Goal: Information Seeking & Learning: Compare options

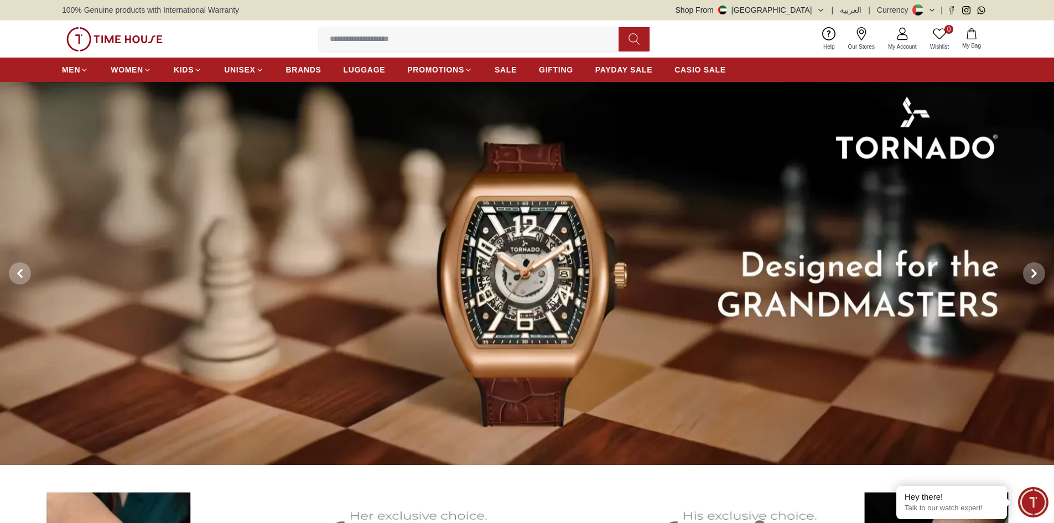
click at [415, 46] on input at bounding box center [473, 39] width 309 height 22
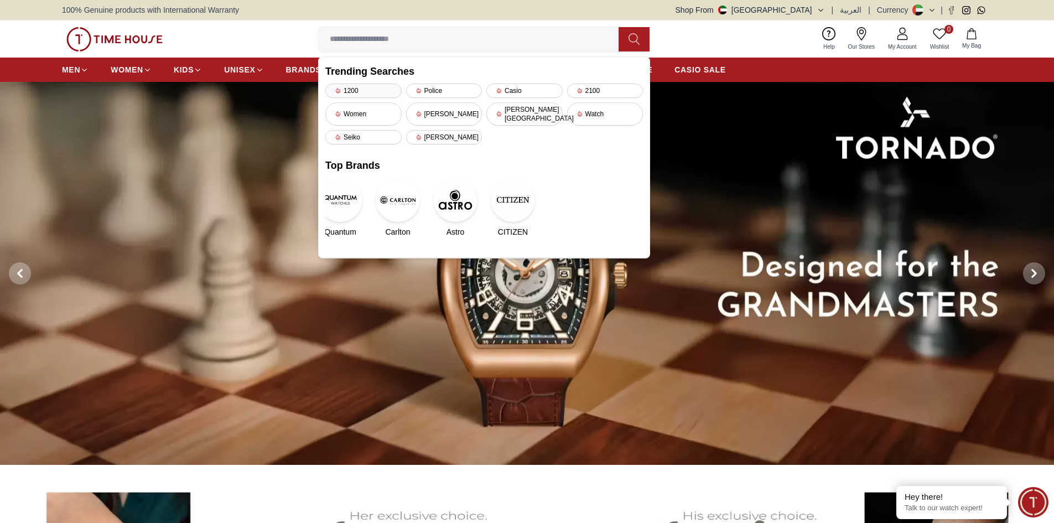
click at [369, 87] on div "1200" at bounding box center [363, 91] width 76 height 14
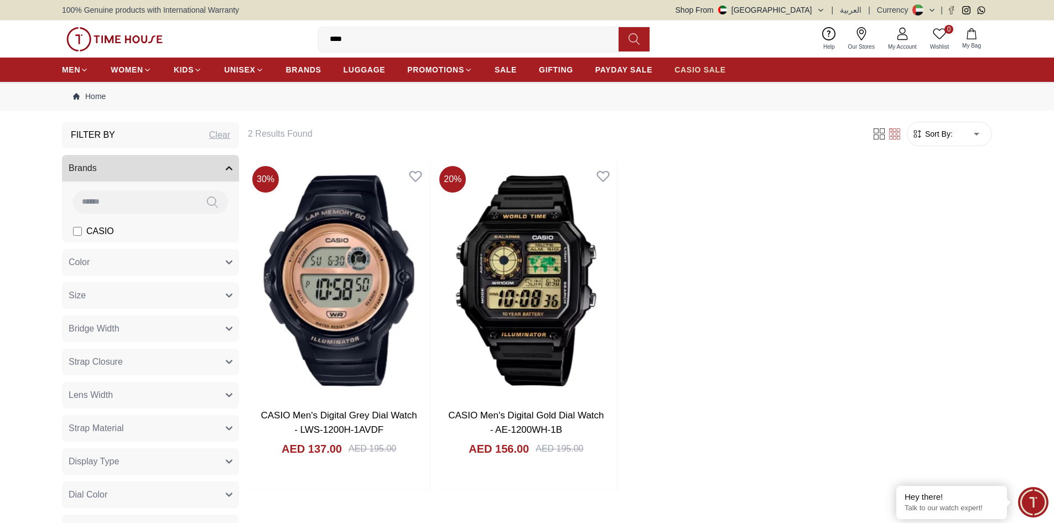
click at [689, 69] on span "CASIO SALE" at bounding box center [699, 69] width 51 height 11
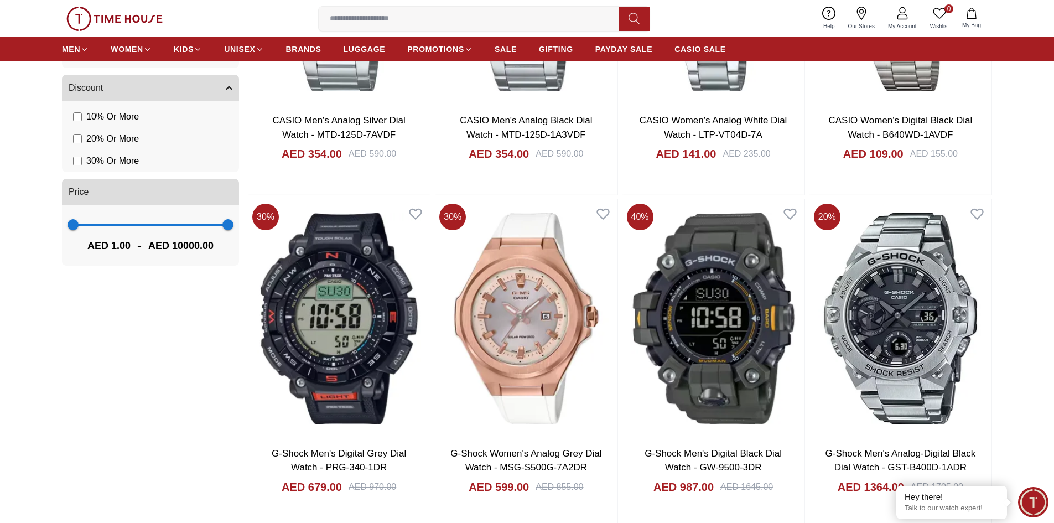
scroll to position [995, 0]
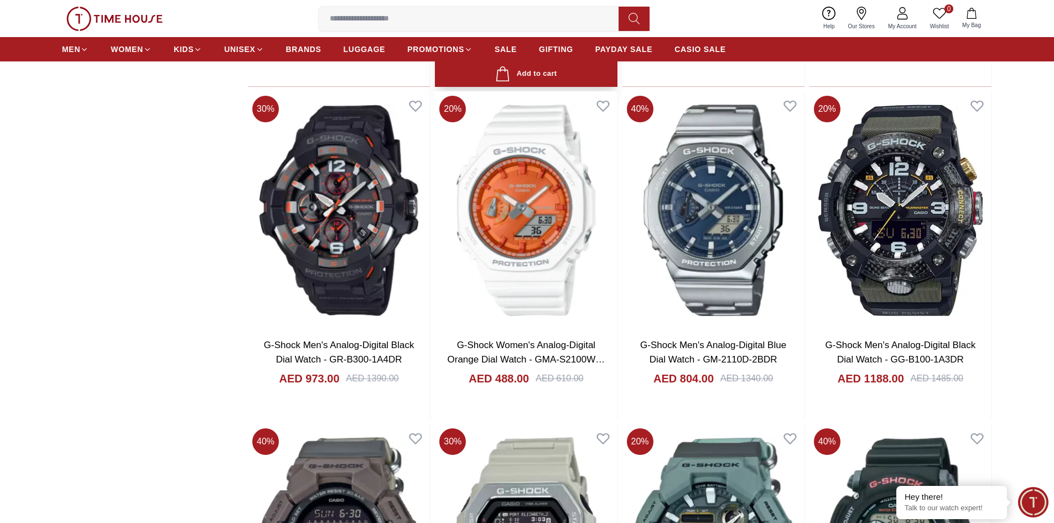
scroll to position [1272, 0]
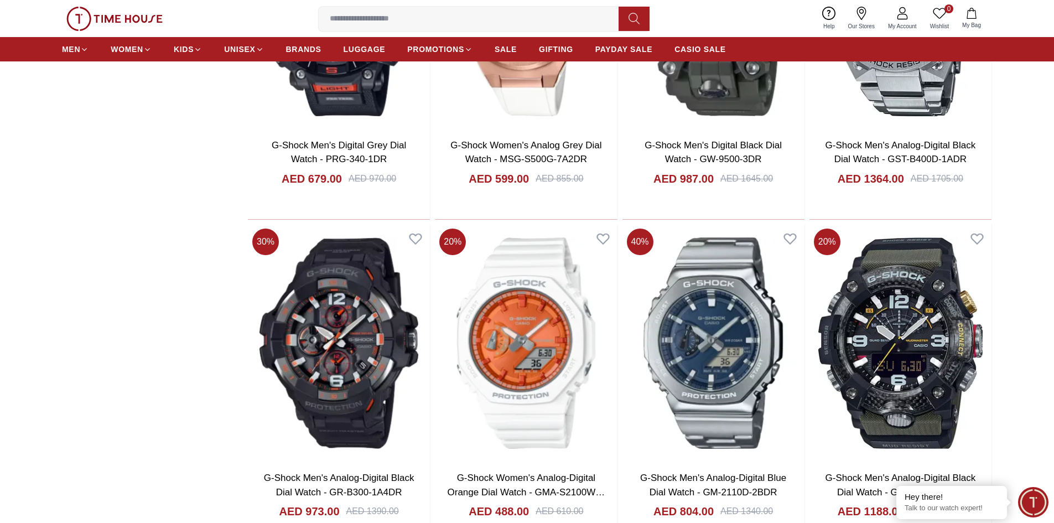
click at [437, 21] on input at bounding box center [473, 19] width 309 height 22
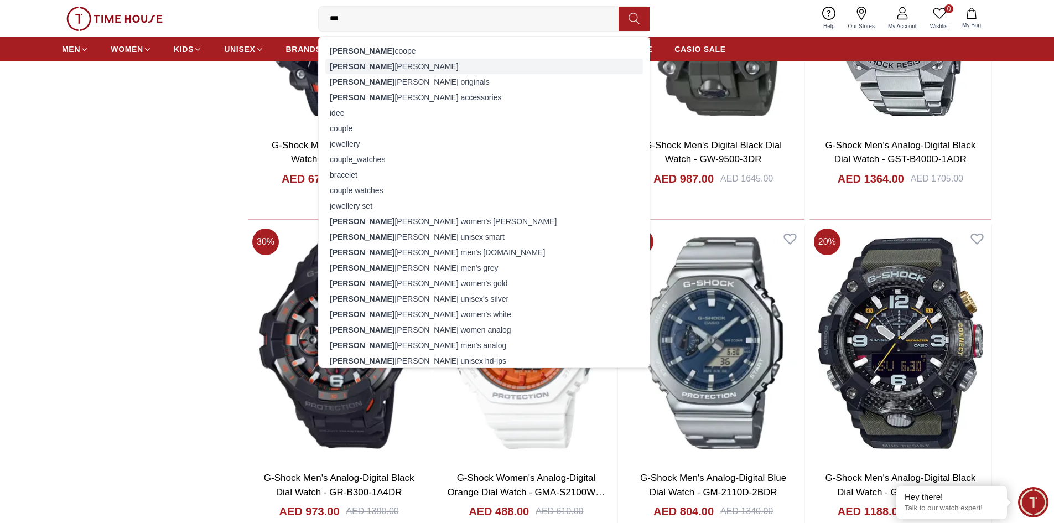
type input "***"
click at [337, 60] on div "[PERSON_NAME]" at bounding box center [483, 66] width 317 height 15
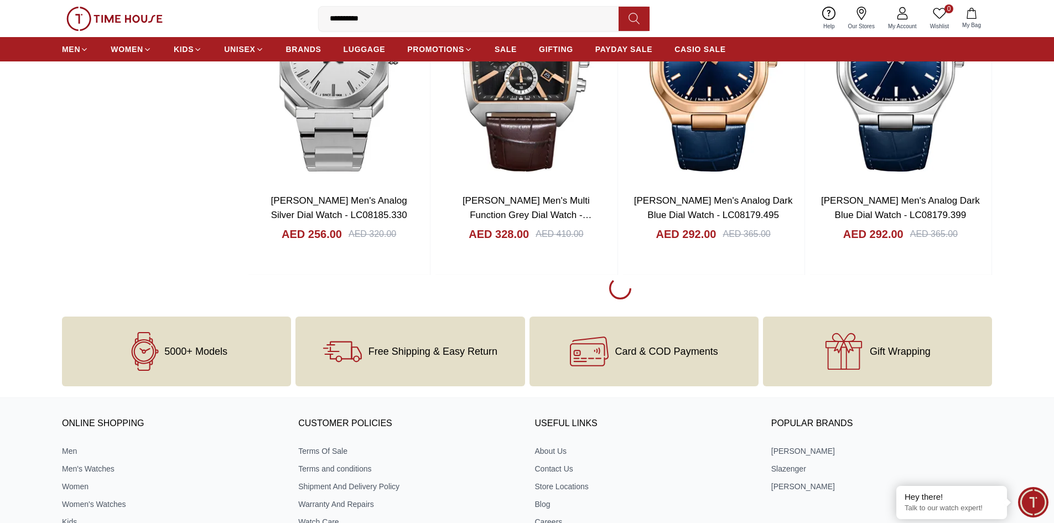
scroll to position [1548, 0]
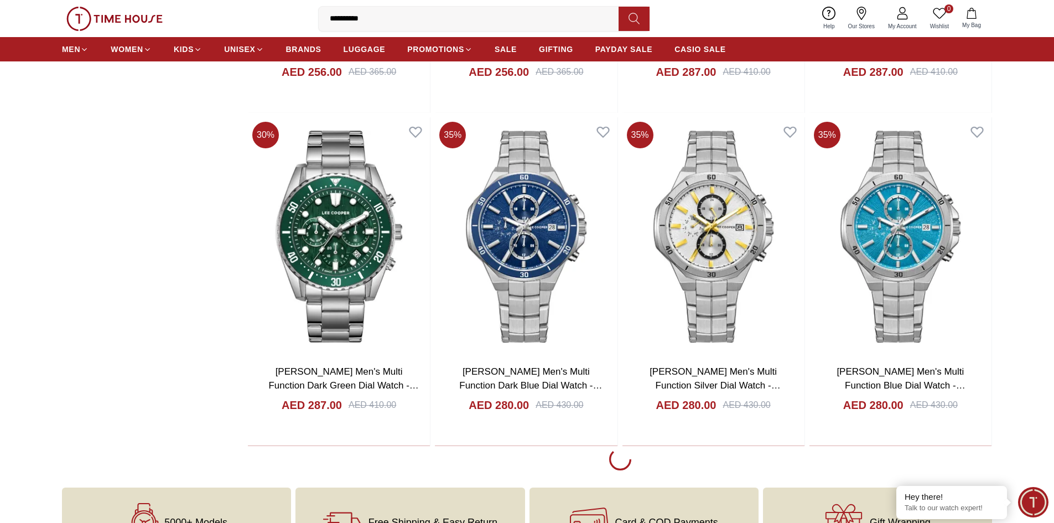
scroll to position [4756, 0]
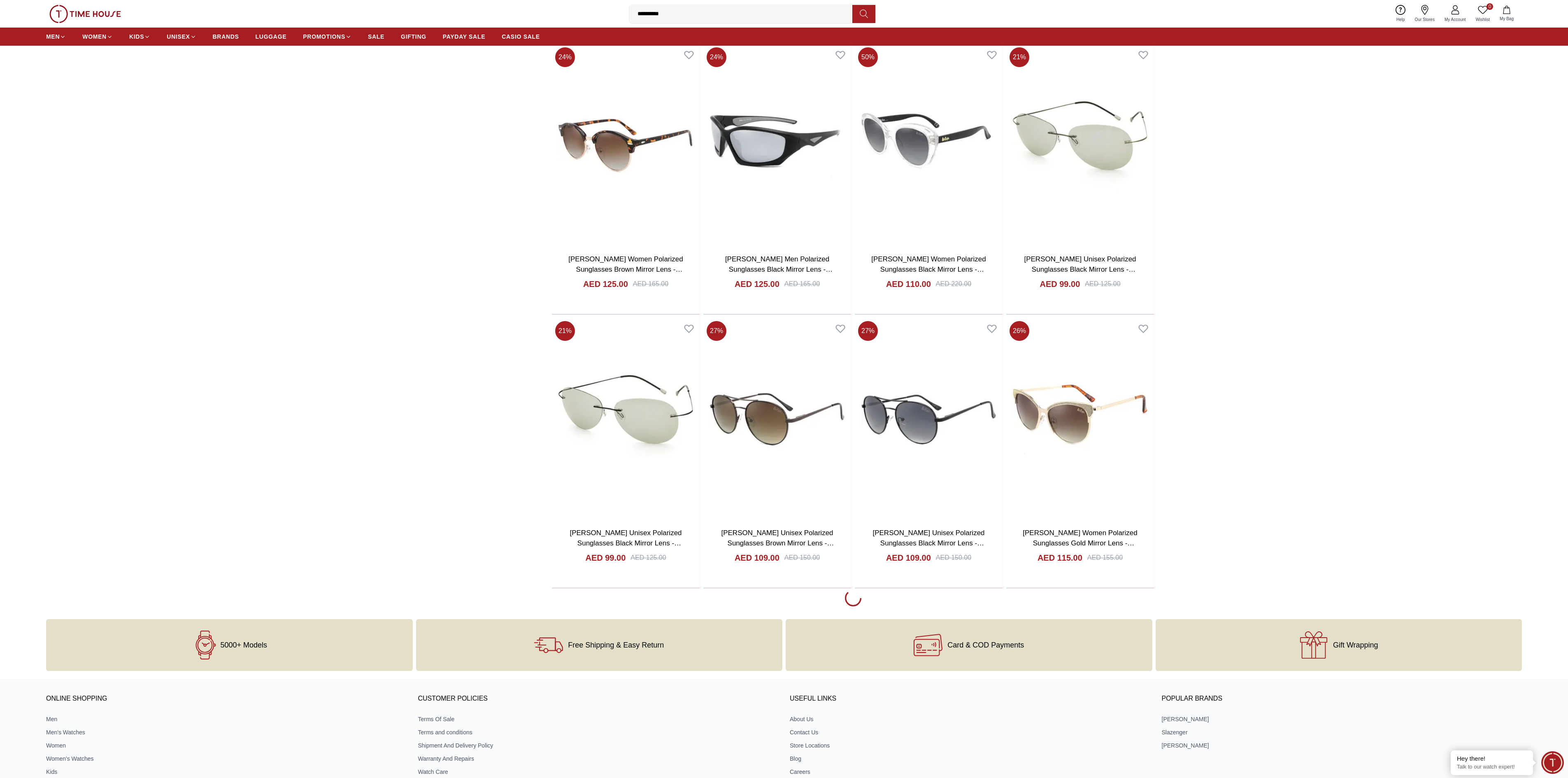
scroll to position [6312, 0]
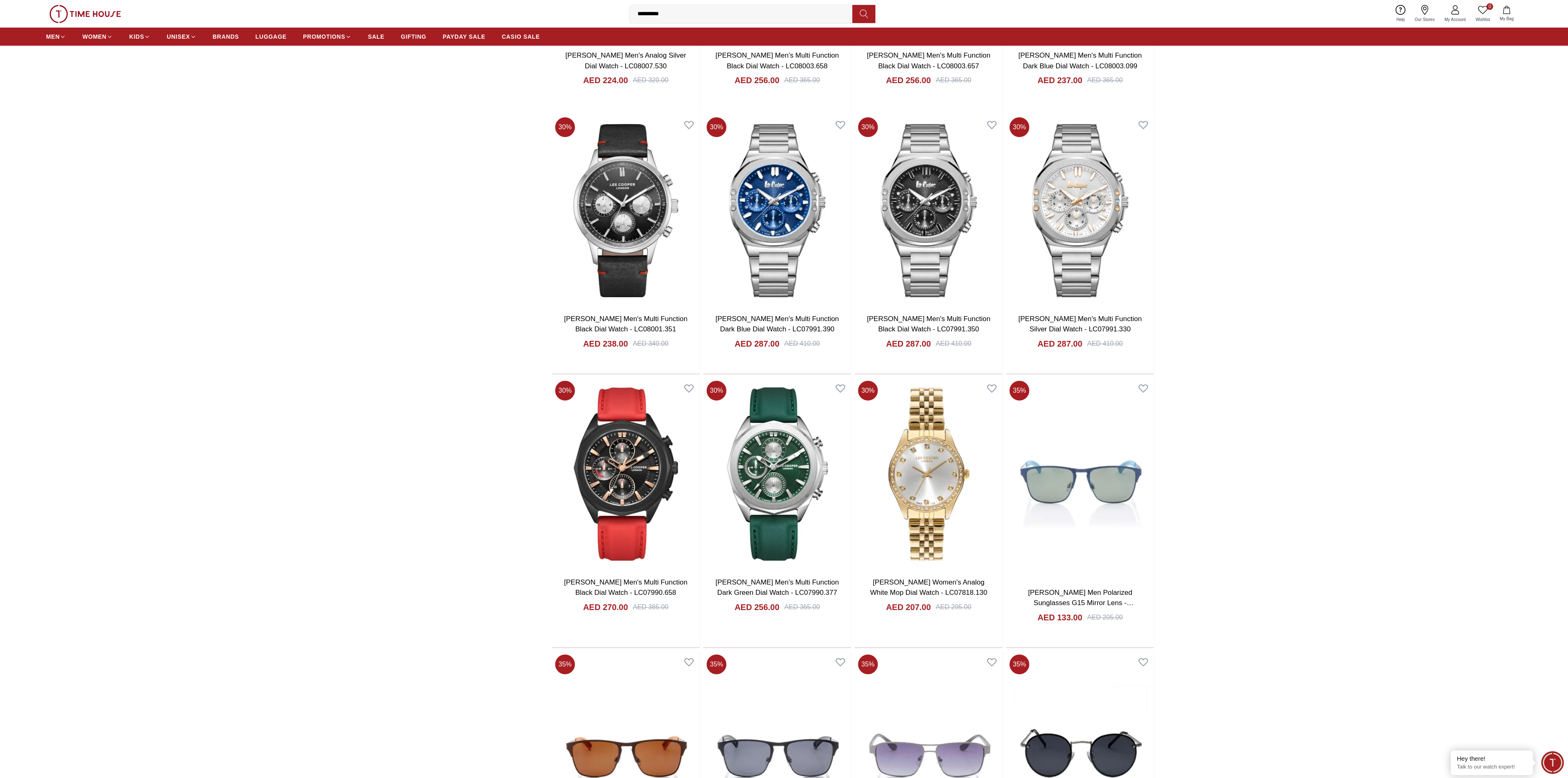
scroll to position [4335, 0]
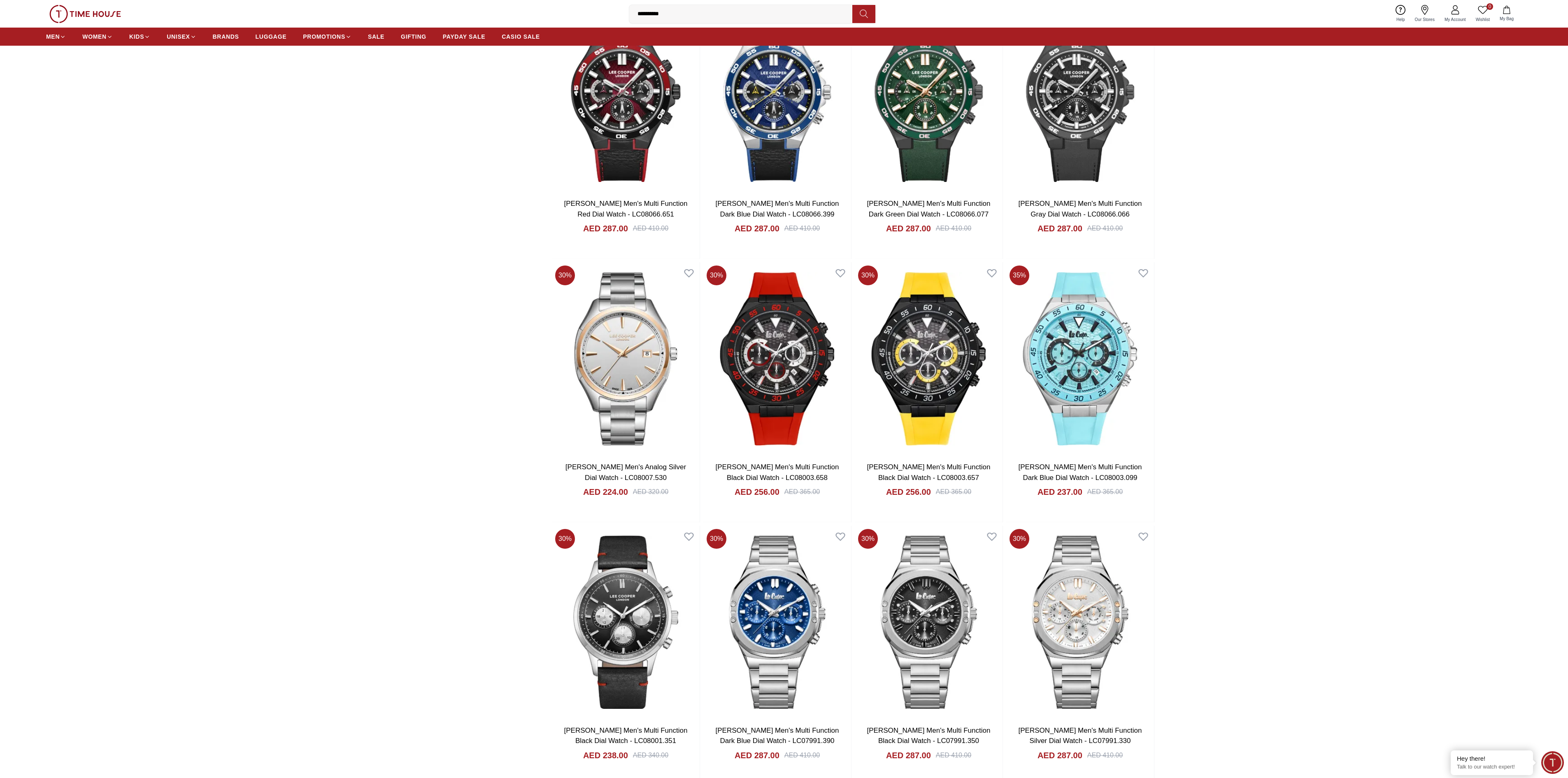
click at [701, 13] on input "**********" at bounding box center [744, 14] width 230 height 16
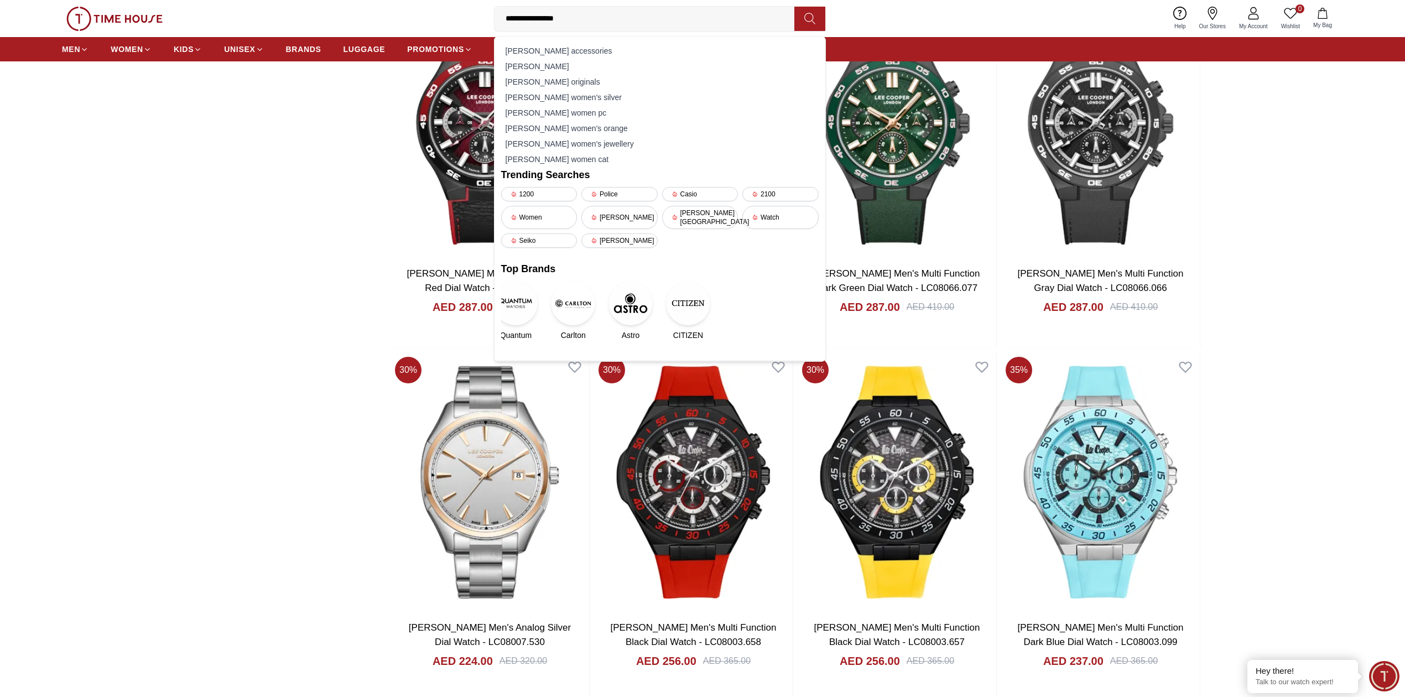
type input "**********"
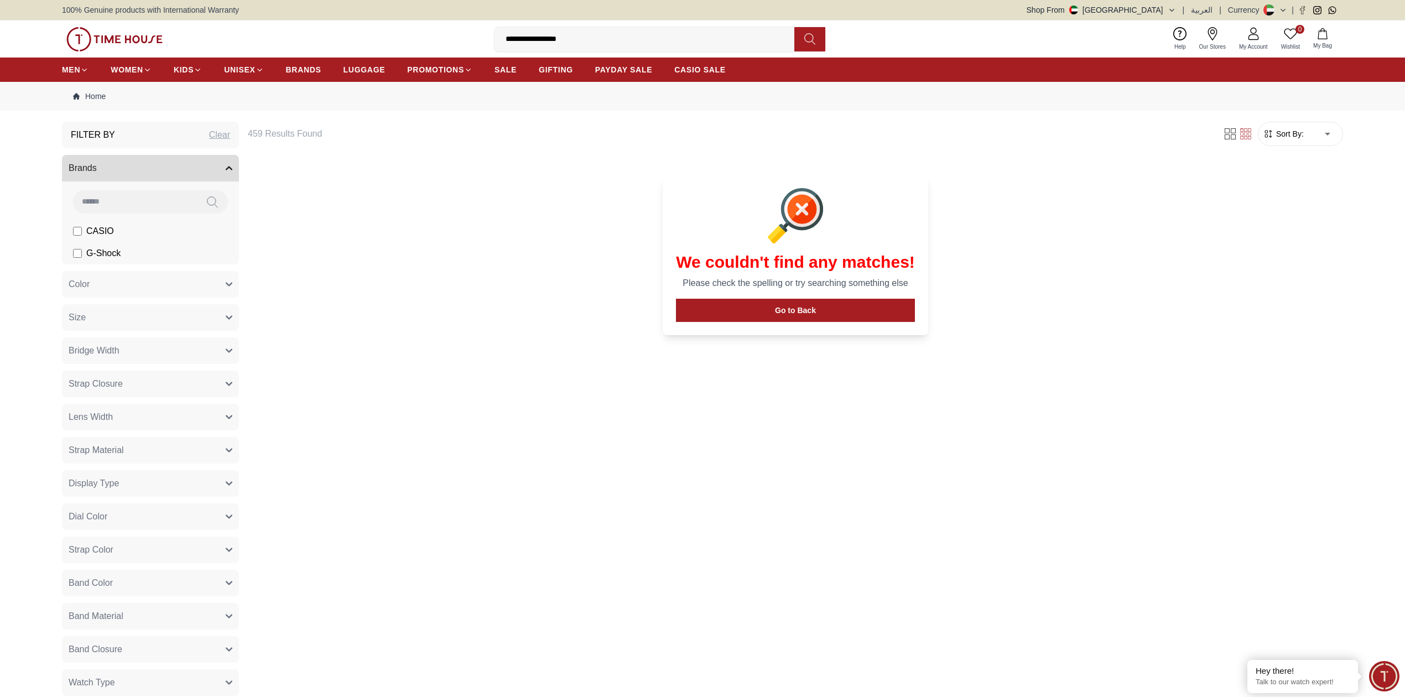
drag, startPoint x: 720, startPoint y: 38, endPoint x: 493, endPoint y: 38, distance: 226.7
click at [494, 38] on div "**********" at bounding box center [660, 39] width 332 height 25
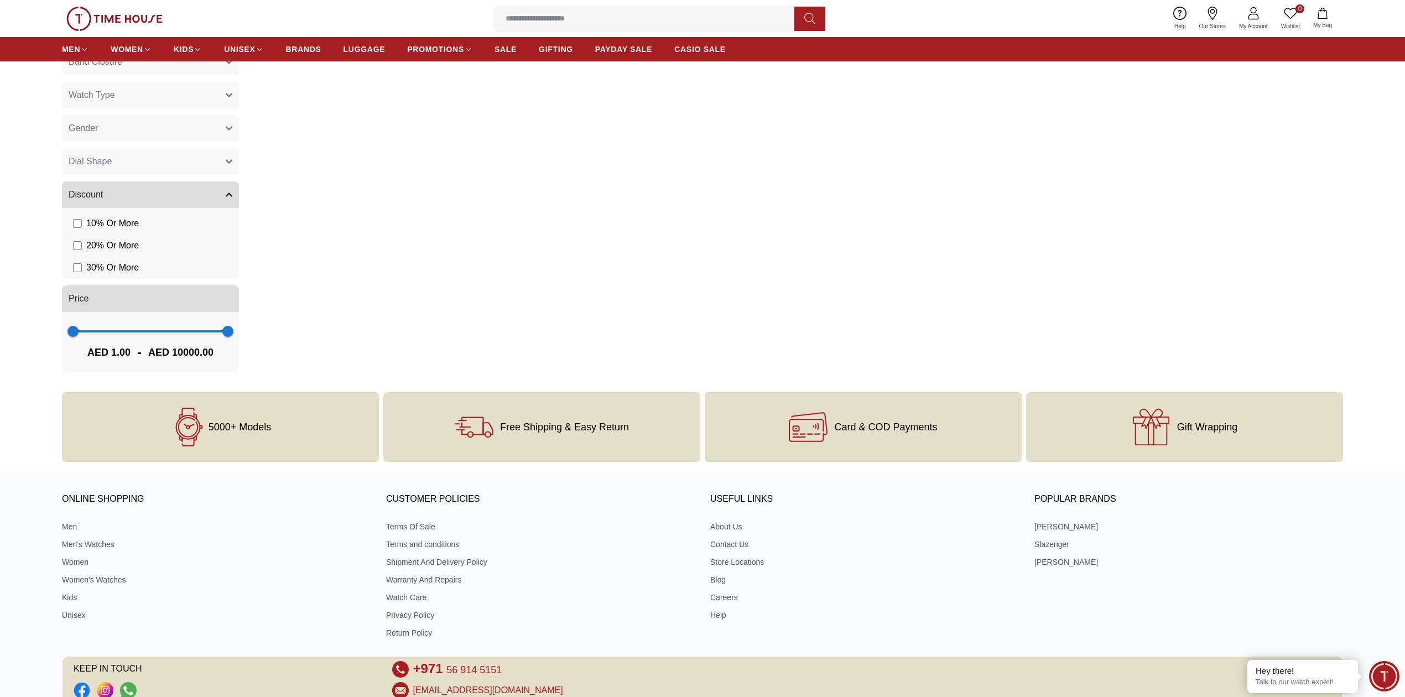
scroll to position [590, 0]
click at [234, 408] on div "5000+ Models" at bounding box center [220, 425] width 317 height 70
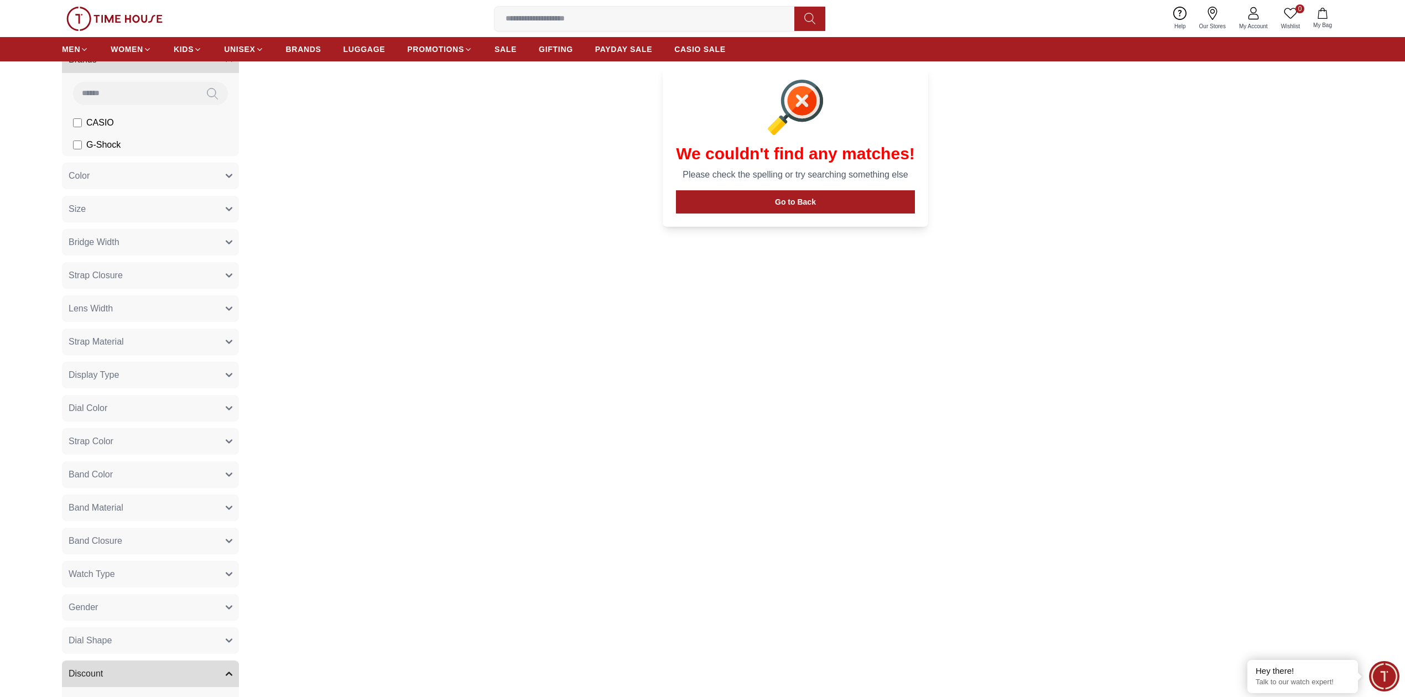
scroll to position [0, 0]
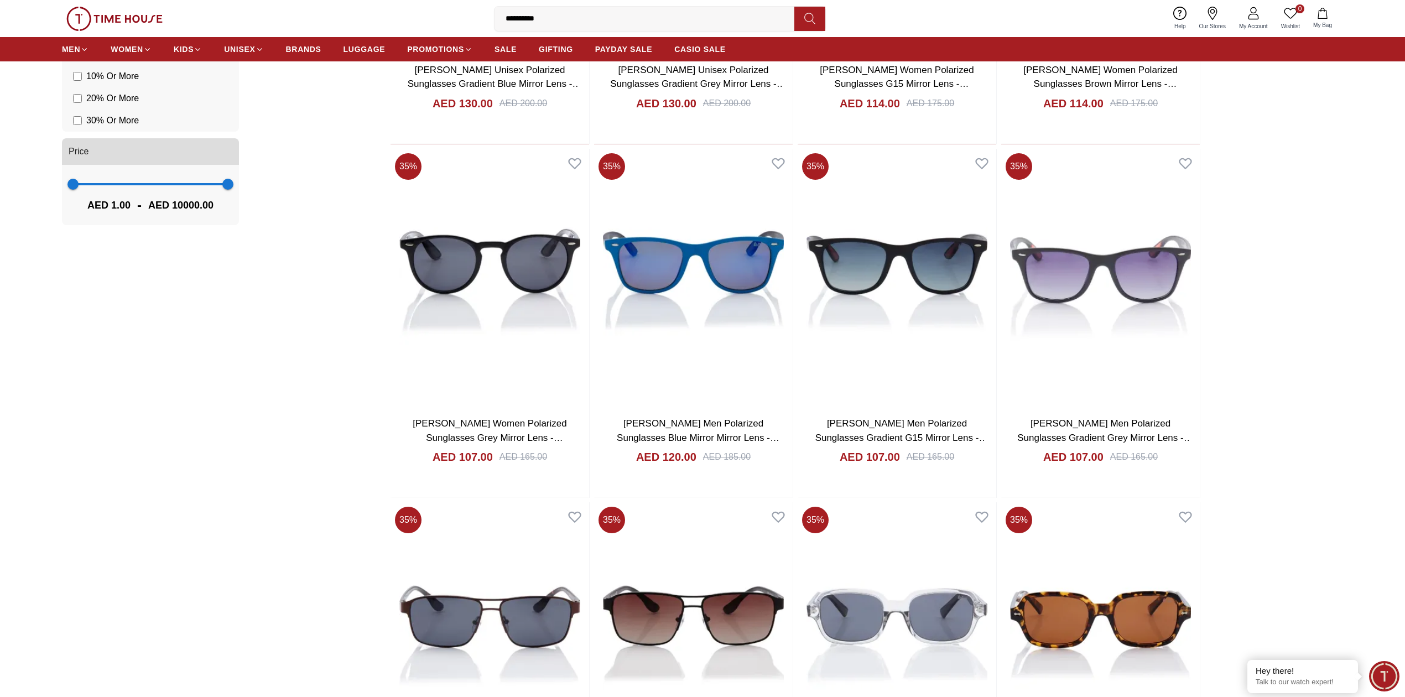
scroll to position [497, 0]
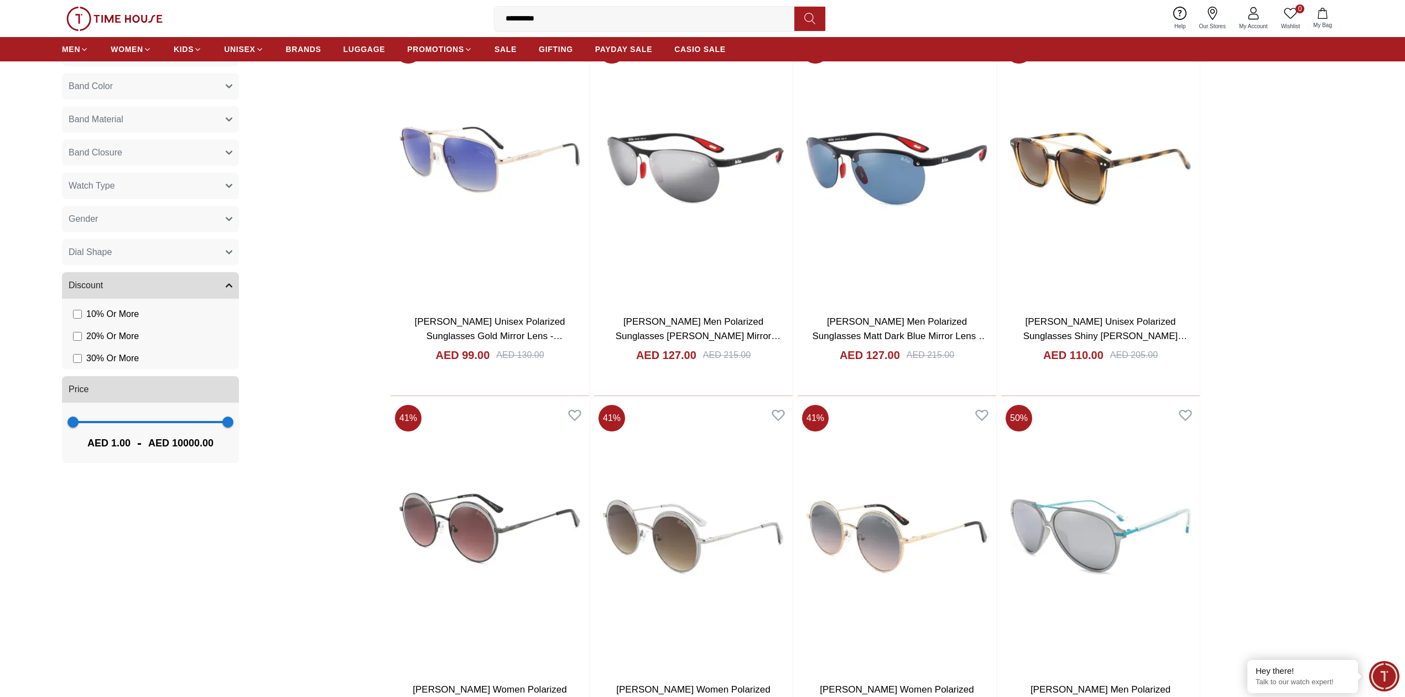
scroll to position [693, 0]
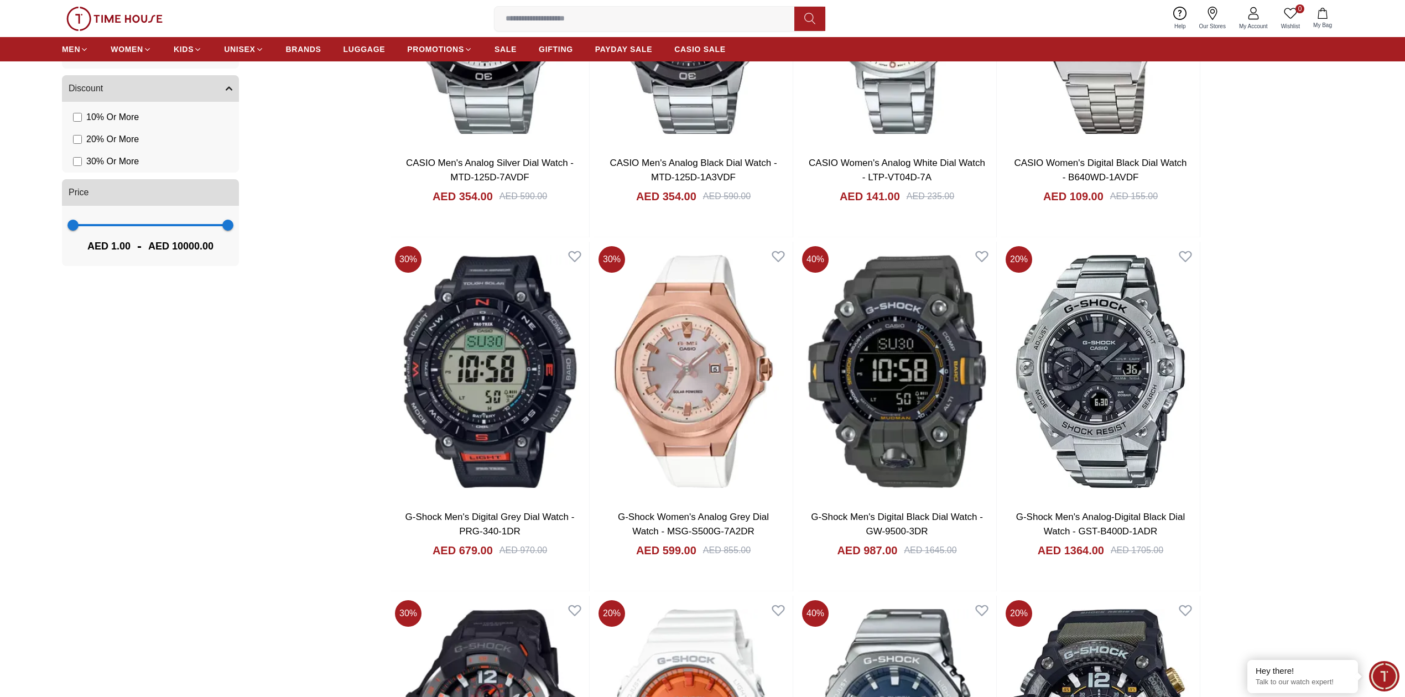
scroll to position [1328, 0]
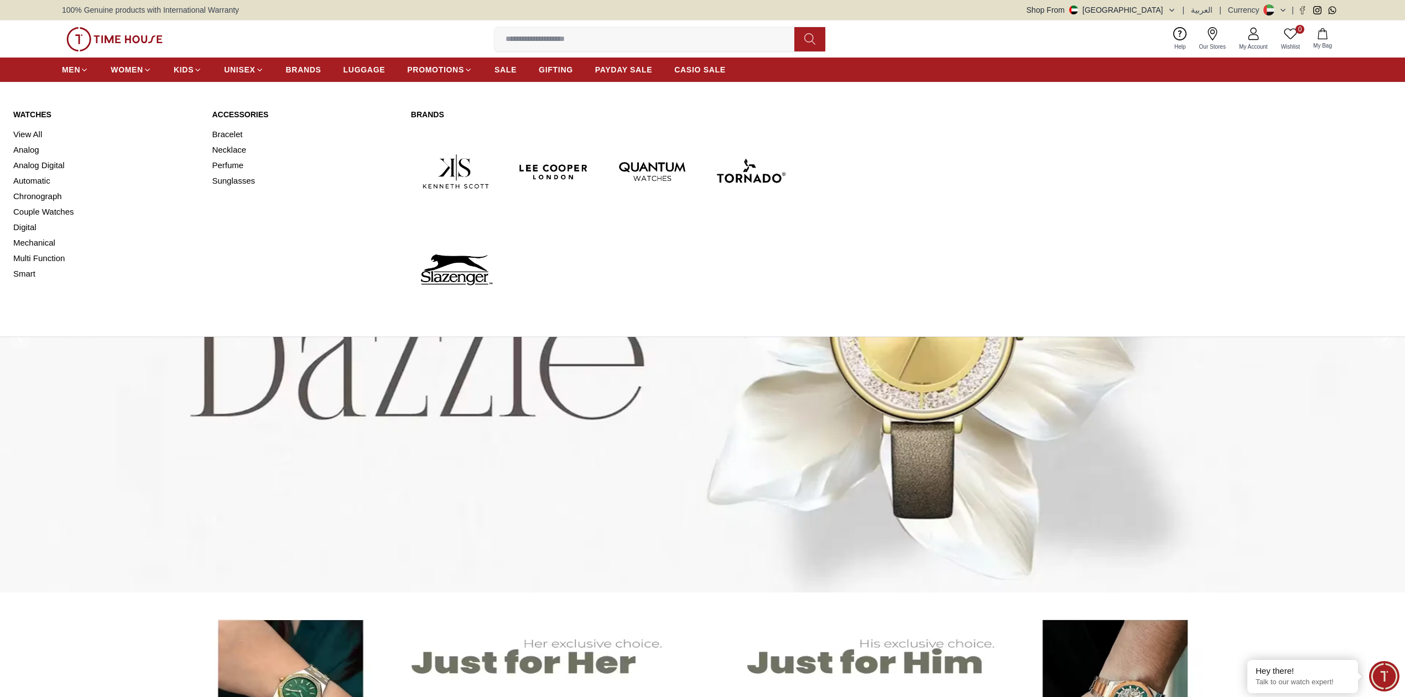
click at [29, 112] on link "Watches" at bounding box center [105, 114] width 185 height 11
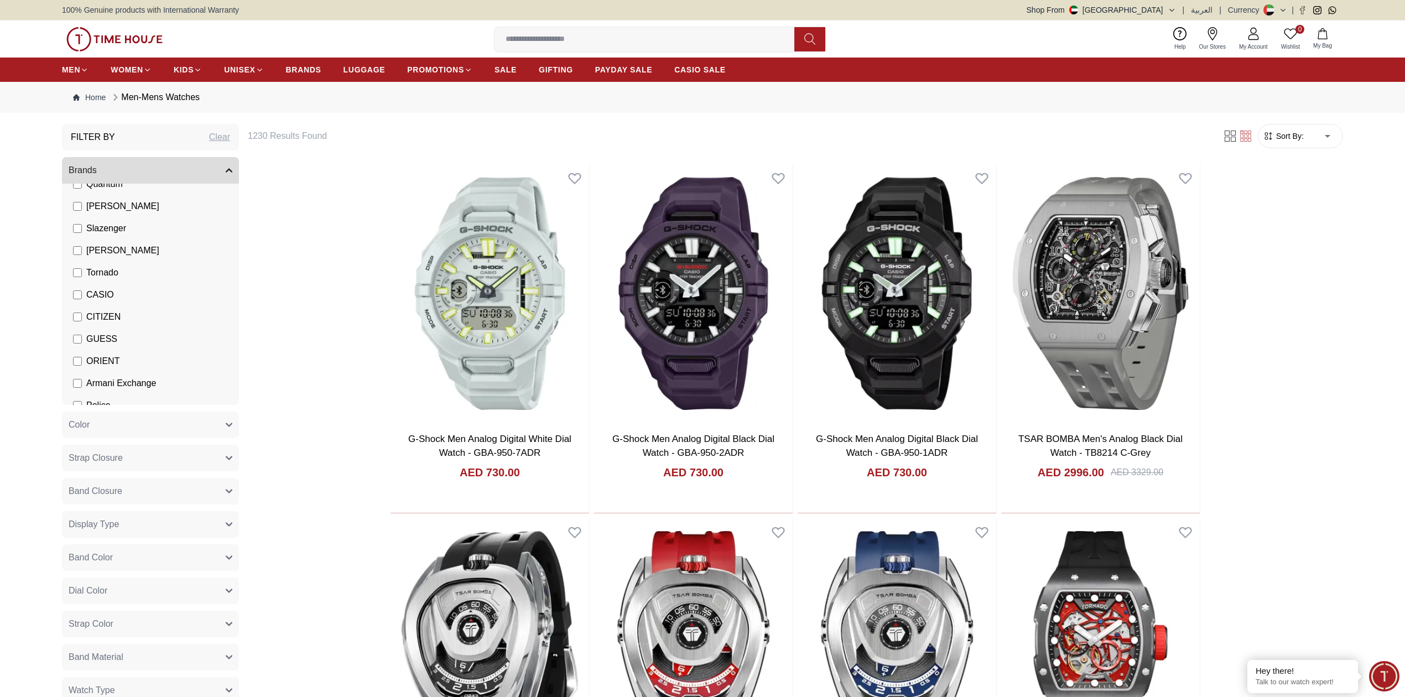
scroll to position [74, 0]
click at [82, 361] on label "Armani Exchange" at bounding box center [114, 358] width 83 height 13
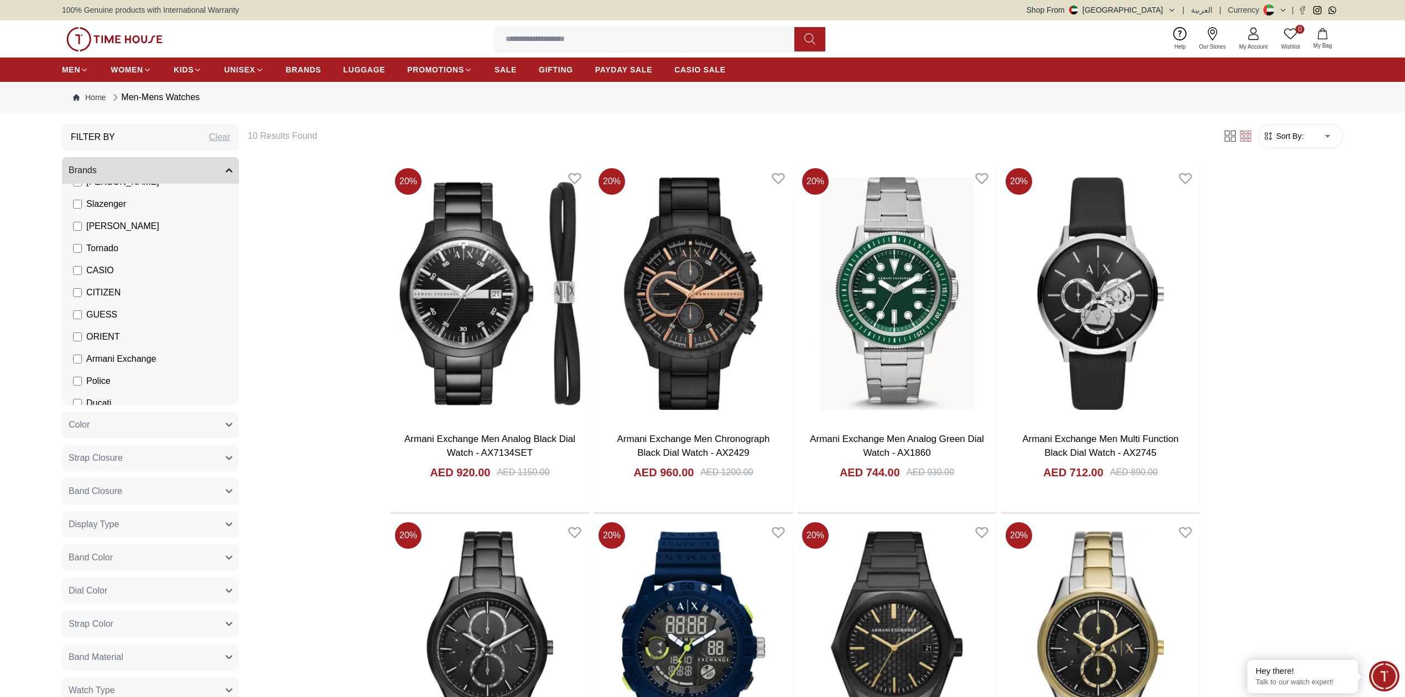
click at [91, 354] on span "Armani Exchange" at bounding box center [121, 358] width 70 height 13
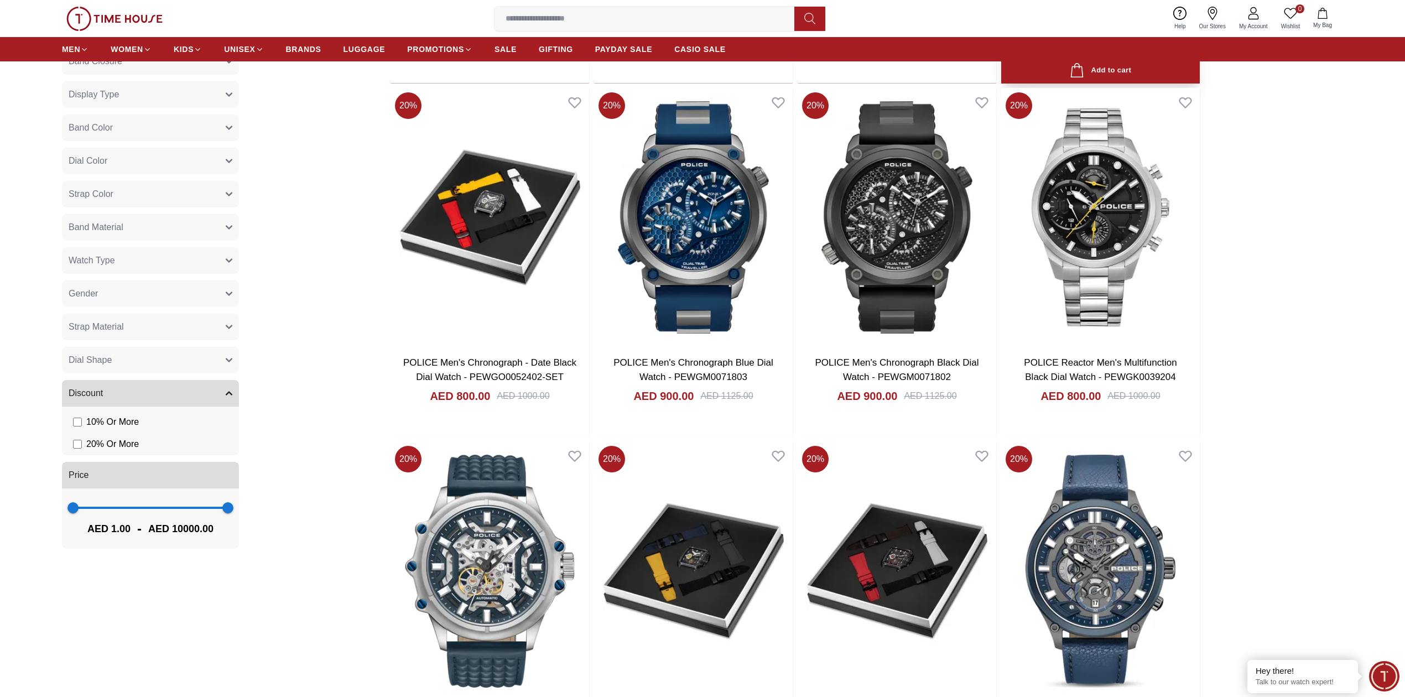
scroll to position [442, 0]
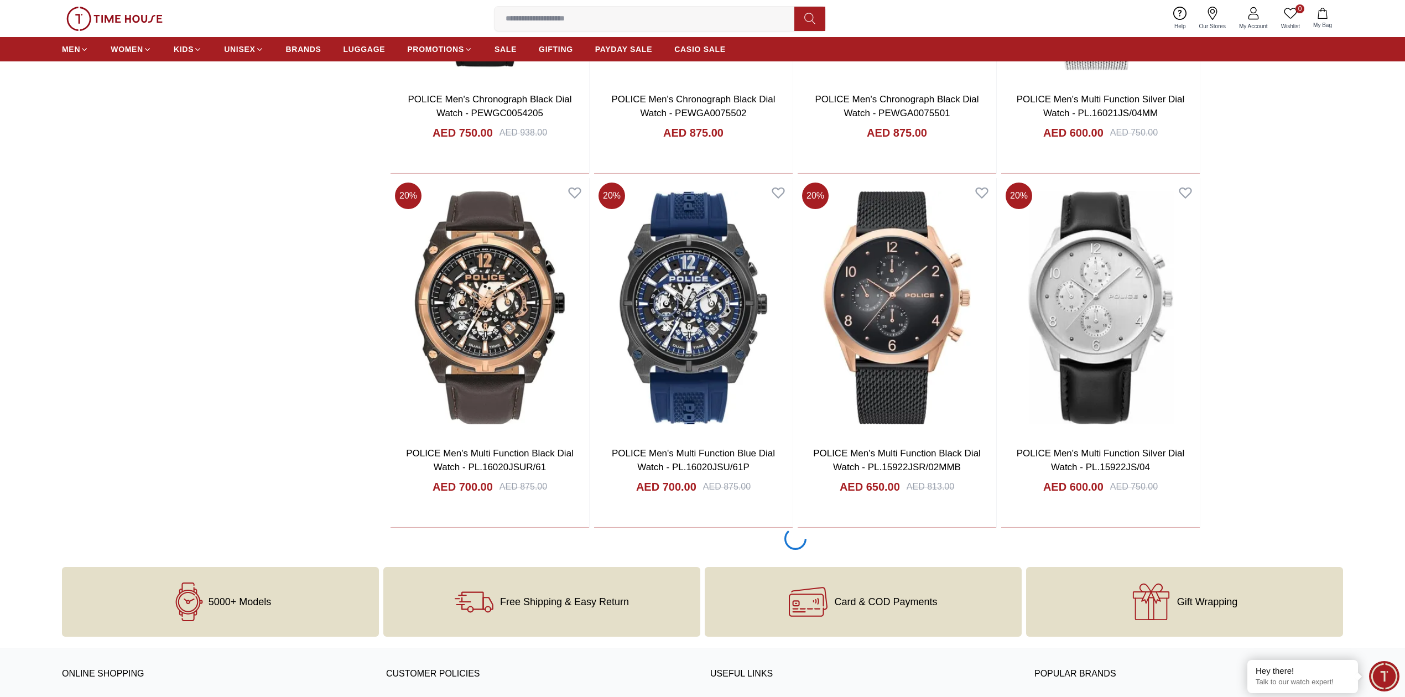
scroll to position [1622, 0]
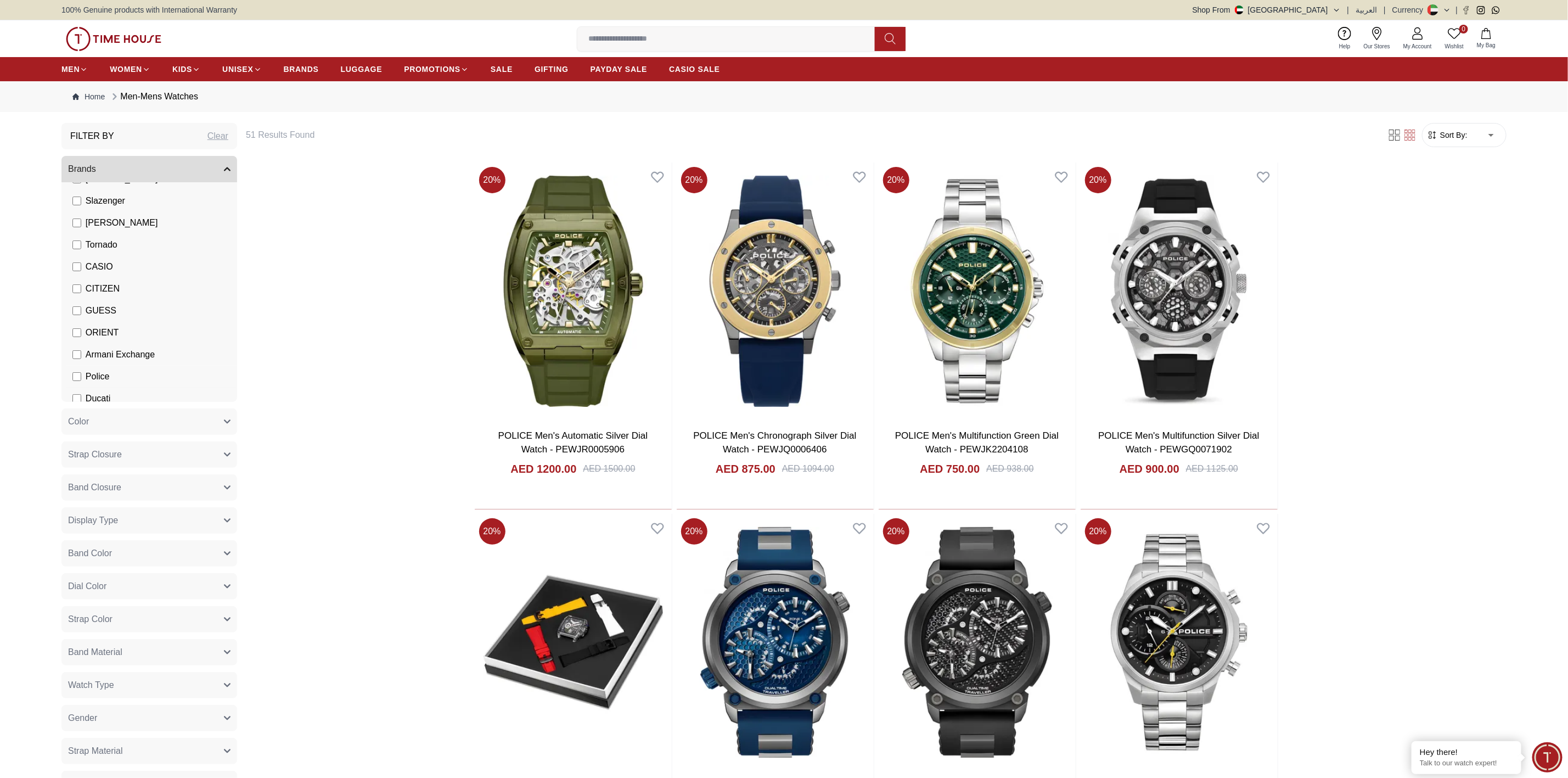
click at [81, 373] on label "Police" at bounding box center [90, 376] width 37 height 13
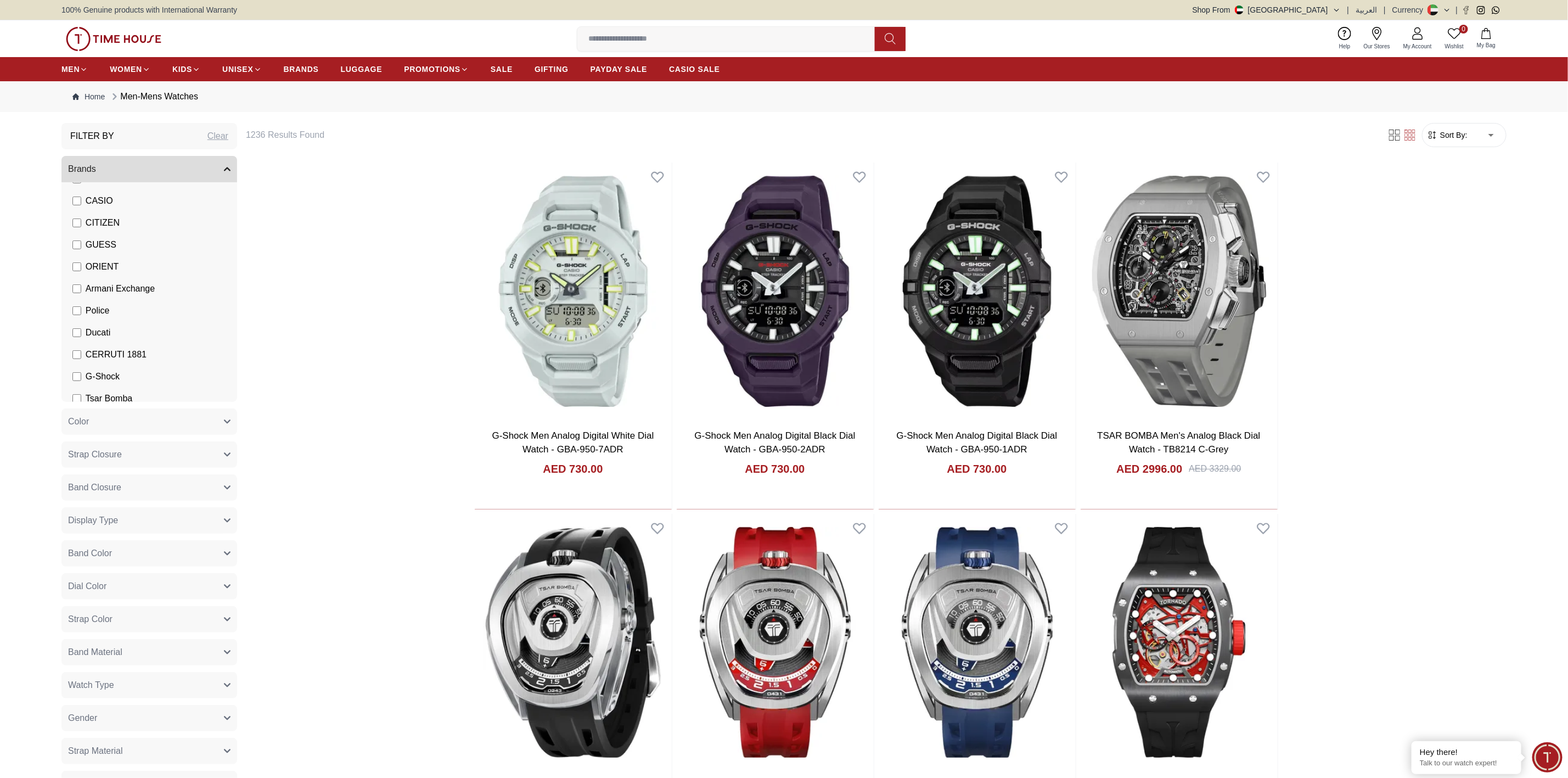
scroll to position [170, 0]
click at [78, 298] on label "Ducati" at bounding box center [91, 303] width 38 height 13
